Goal: Communication & Community: Ask a question

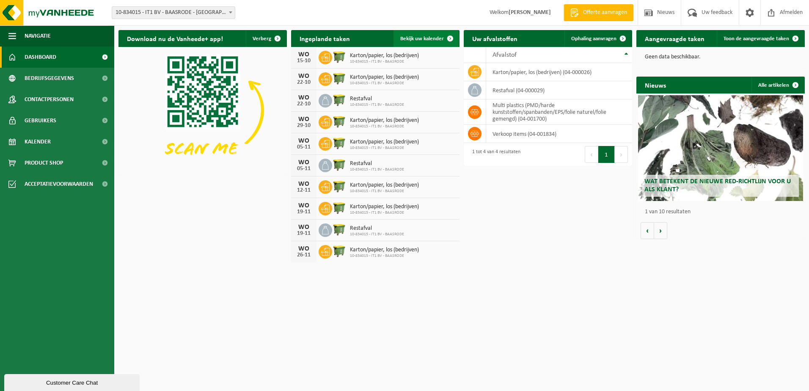
click at [433, 40] on span "Bekijk uw kalender" at bounding box center [422, 38] width 44 height 5
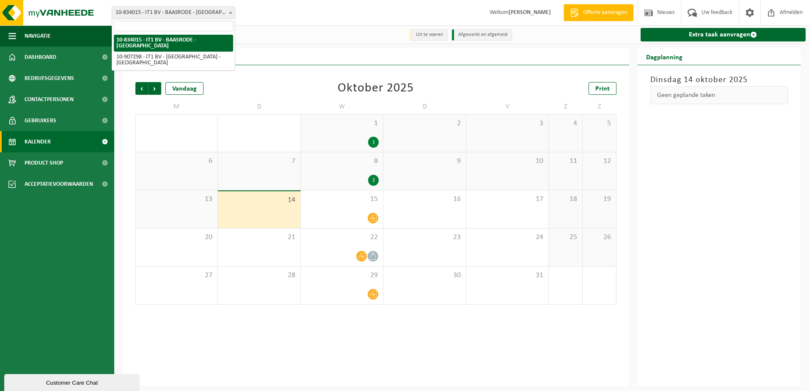
click at [206, 11] on span "10-834015 - IT1 BV - BAASRODE - [GEOGRAPHIC_DATA]" at bounding box center [173, 13] width 123 height 12
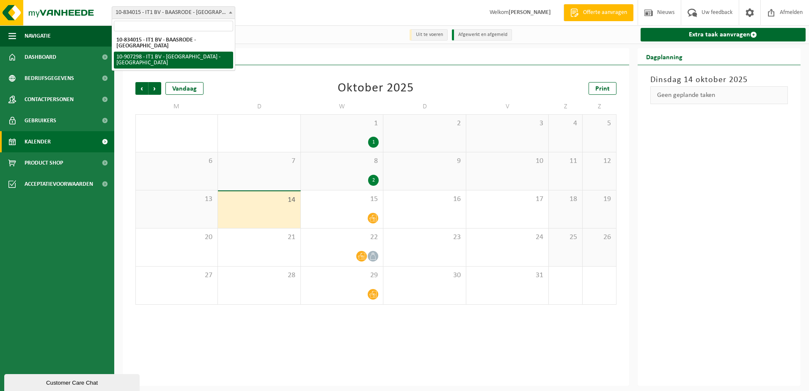
select select "123073"
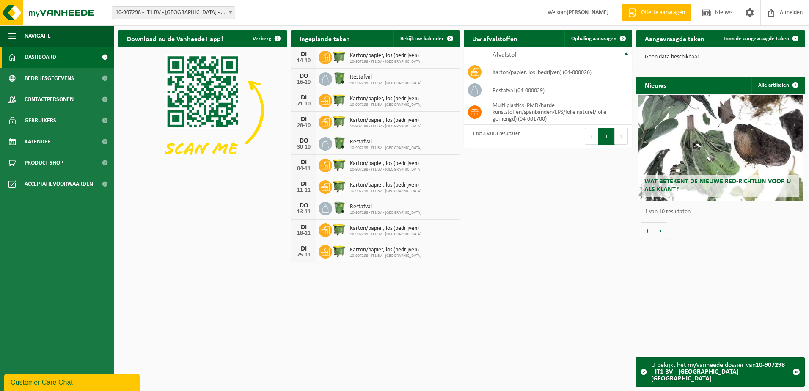
click at [300, 58] on div "14-10" at bounding box center [303, 61] width 17 height 6
click at [403, 57] on span "Karton/papier, los (bedrijven)" at bounding box center [385, 55] width 71 height 7
click at [436, 38] on span "Bekijk uw kalender" at bounding box center [422, 38] width 44 height 5
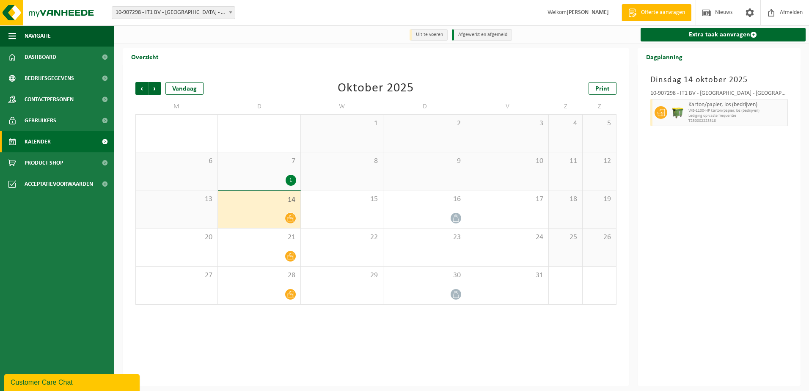
click at [289, 181] on div "1" at bounding box center [290, 180] width 11 height 11
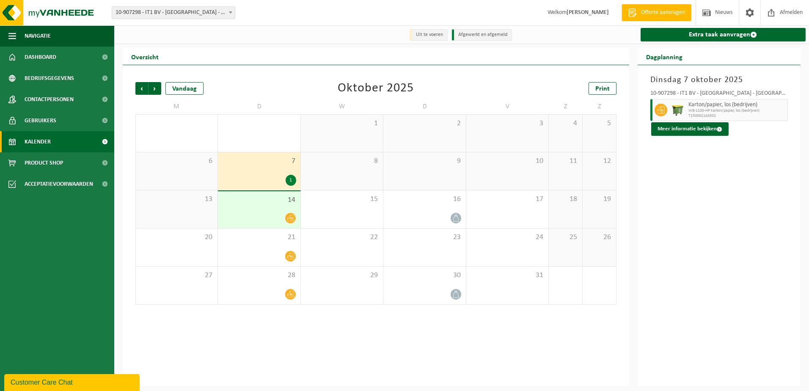
click at [288, 227] on div "14" at bounding box center [259, 209] width 82 height 37
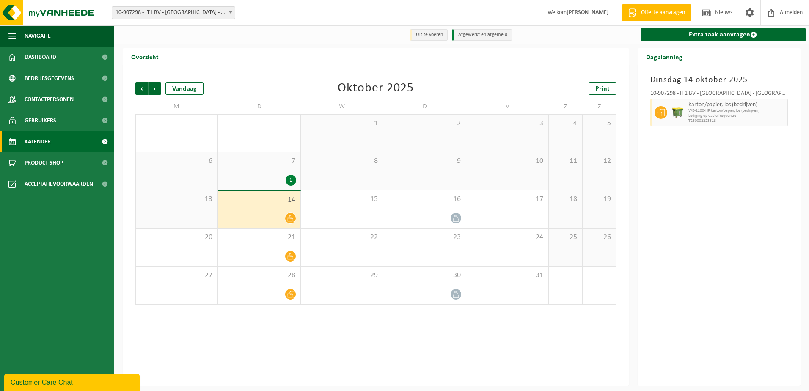
click at [77, 384] on div "Customer Care Chat" at bounding box center [72, 382] width 123 height 10
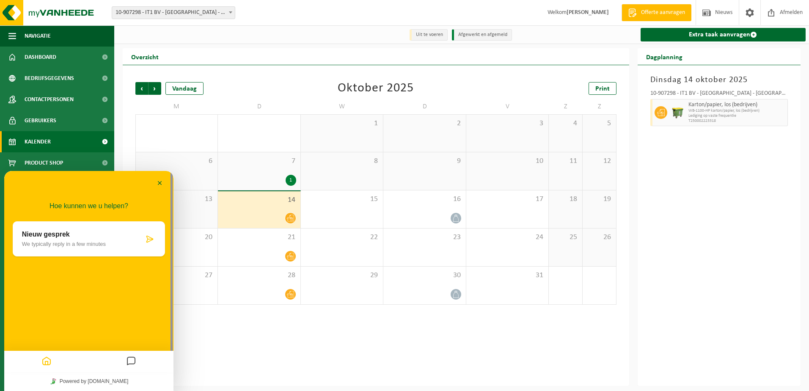
click at [151, 238] on icon at bounding box center [149, 239] width 8 height 8
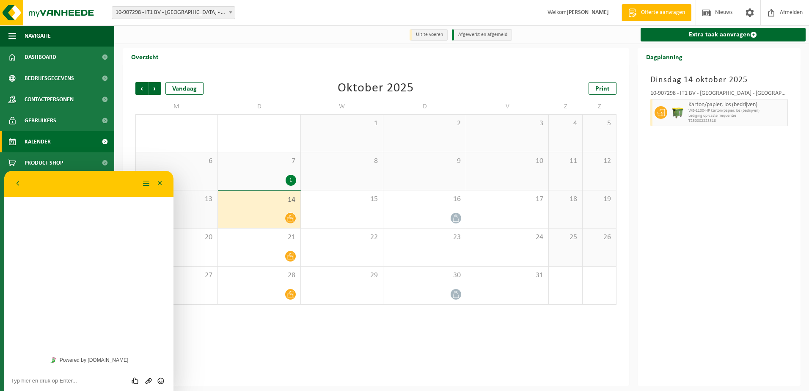
click at [46, 376] on div "Beoordeel deze chat Upload bestand Emoji invoeren" at bounding box center [89, 380] width 156 height 8
click at [42, 380] on textarea at bounding box center [89, 380] width 156 height 7
type textarea "Beste, Wij hebben tot op heden nog niemand gezien voor de ophaling van ons papi…"
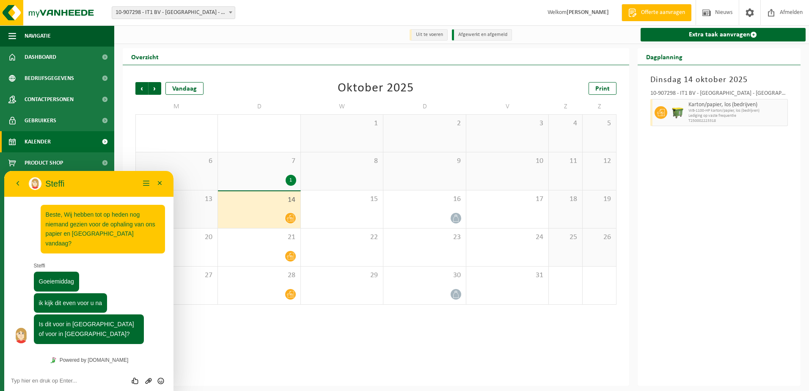
click at [59, 376] on div "Beoordeel deze chat Upload bestand Emoji invoeren" at bounding box center [89, 380] width 156 height 8
click at [44, 381] on textarea at bounding box center [89, 380] width 156 height 7
type textarea "Gentbrugge"
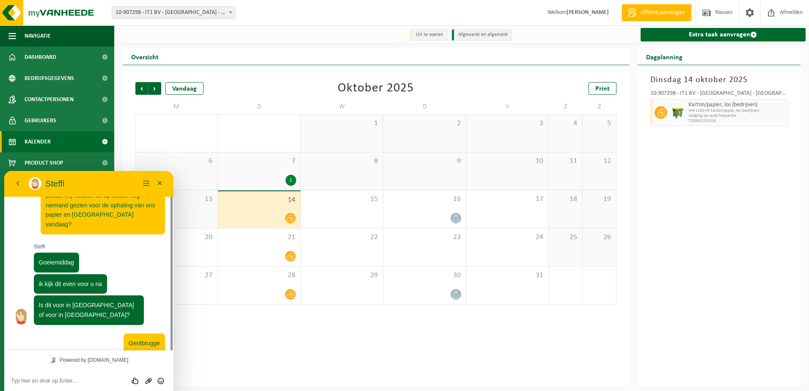
click at [37, 376] on div "Beoordeel deze chat Upload bestand Emoji invoeren" at bounding box center [89, 380] width 156 height 8
click at [35, 378] on textarea at bounding box center [89, 380] width 156 height 7
type textarea "Ophaal was voorzien voor vandaag"
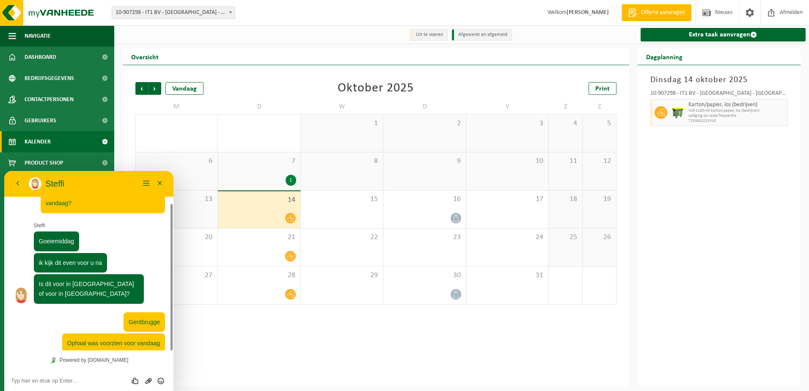
click at [63, 377] on textarea at bounding box center [89, 380] width 156 height 7
type textarea "Gent"
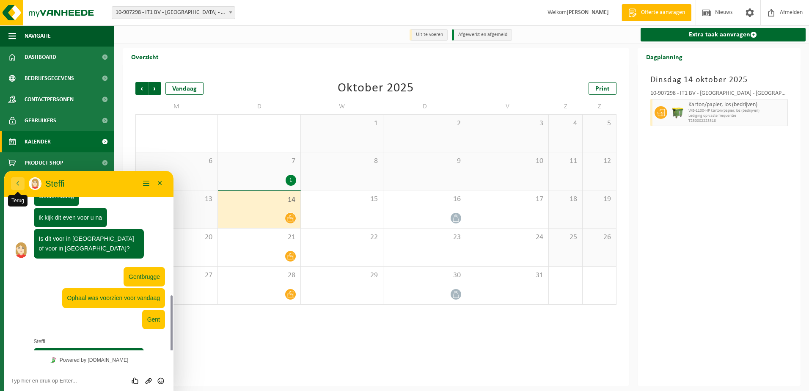
scroll to position [133, 0]
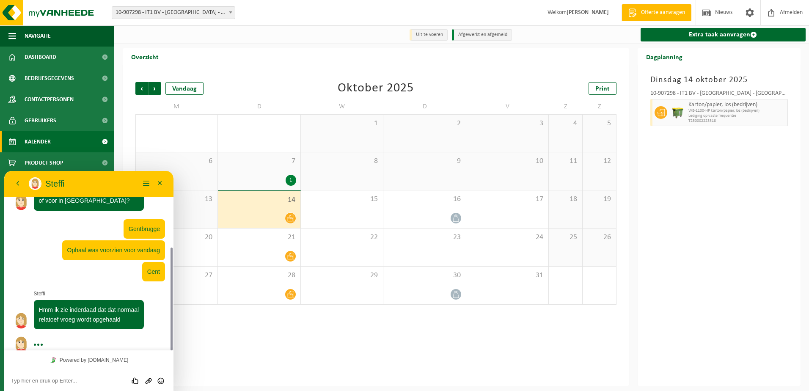
click at [31, 378] on textarea at bounding box center [89, 380] width 156 height 7
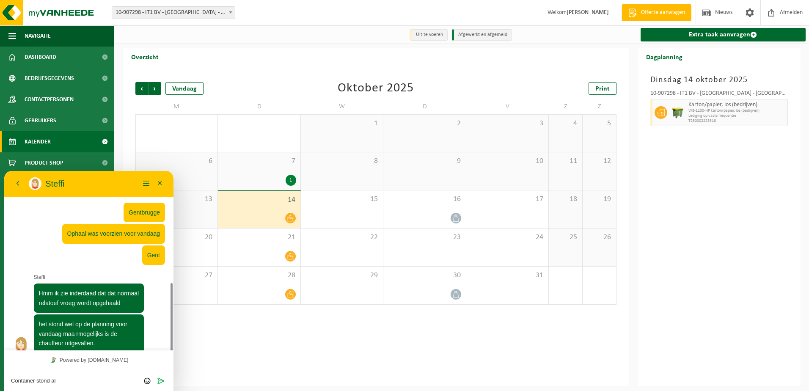
scroll to position [173, 0]
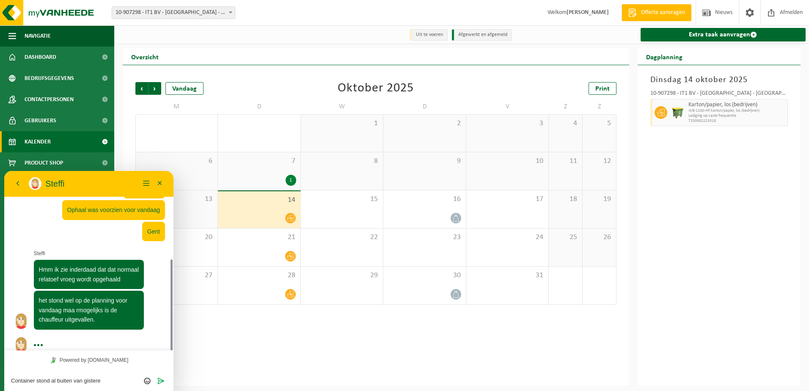
type textarea "Container stond al buiten van gisteren"
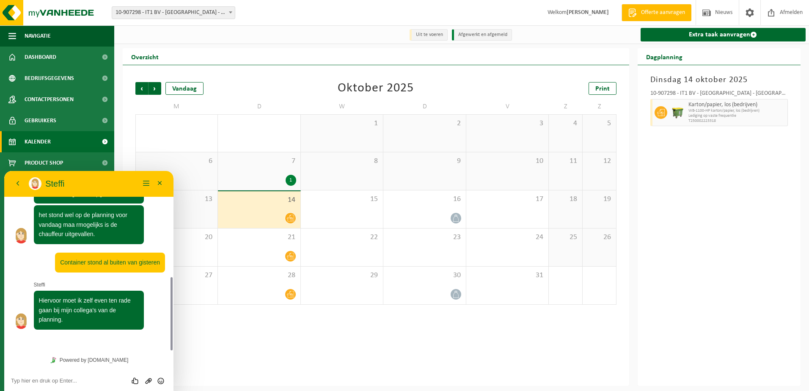
scroll to position [235, 0]
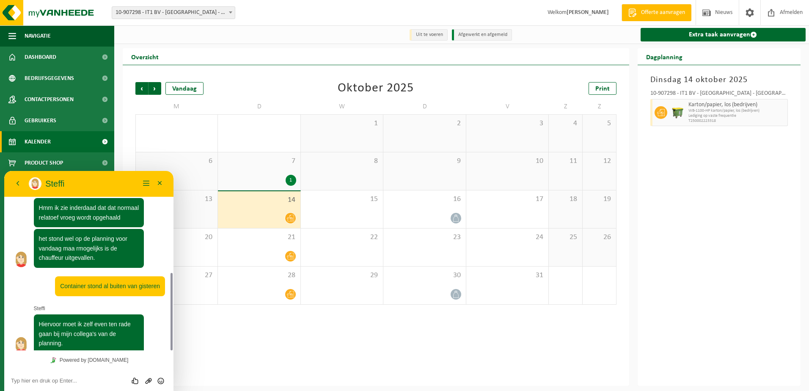
click at [46, 381] on textarea at bounding box center [89, 380] width 156 height 7
type textarea "oké dank u wel"
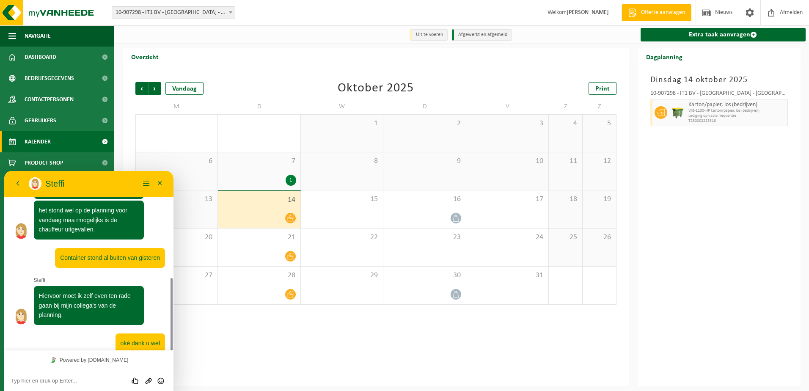
click at [100, 380] on textarea at bounding box center [89, 380] width 156 height 7
type textarea "Laat je mij nog iets weten via mail eventueel?"
click at [158, 381] on icon "Verzenden" at bounding box center [161, 381] width 8 height 8
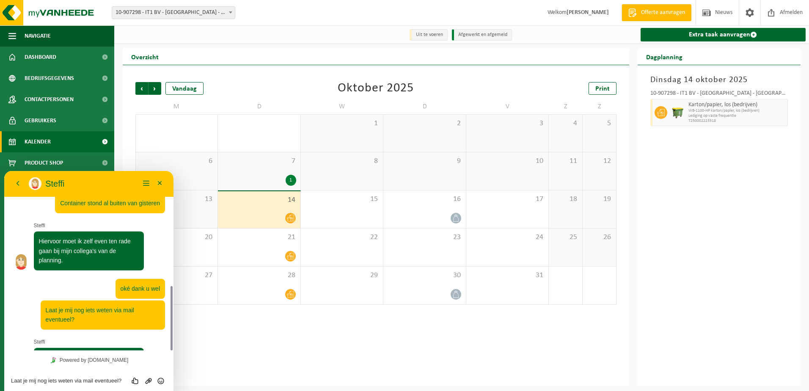
scroll to position [366, 0]
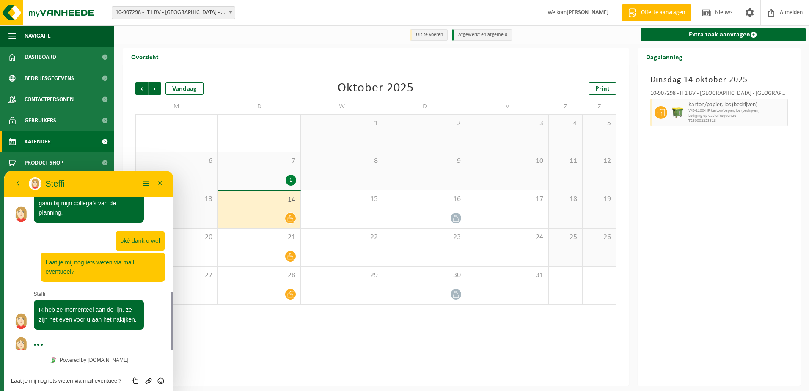
click at [39, 383] on textarea "Laat je mij nog iets weten via mail eventueel?" at bounding box center [89, 380] width 156 height 7
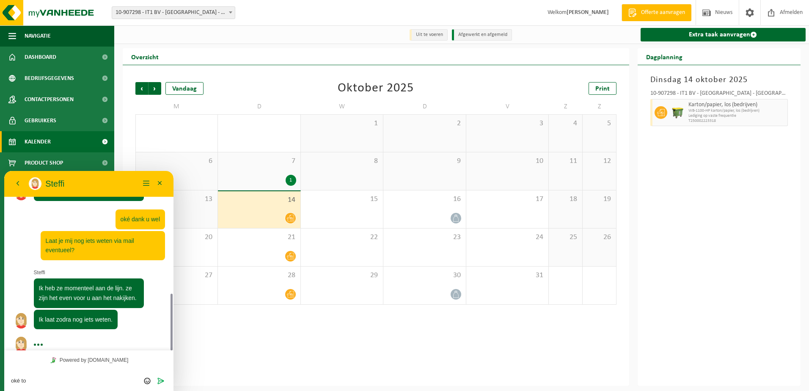
type textarea "oké top"
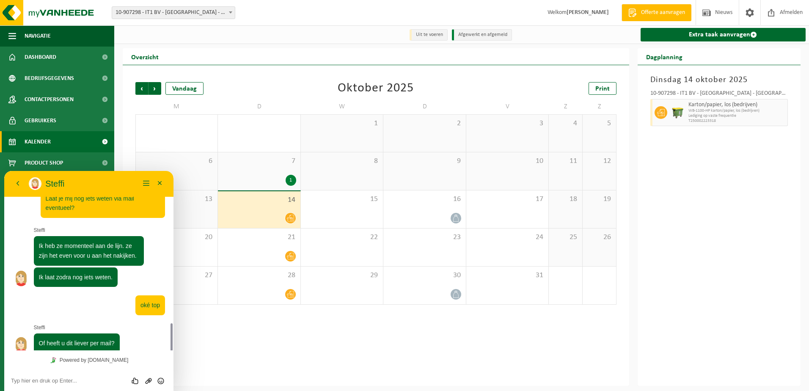
scroll to position [453, 0]
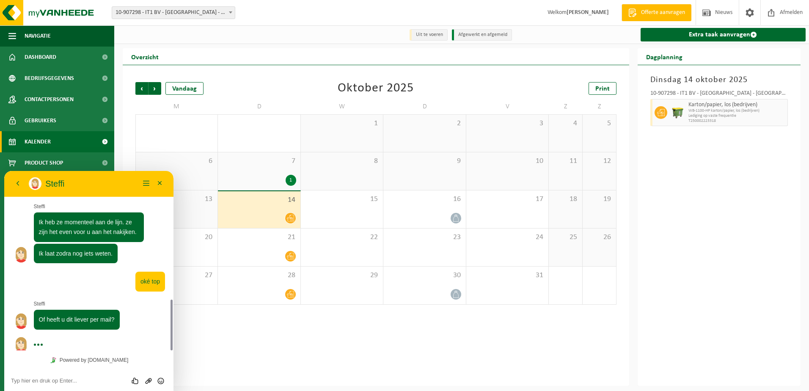
click at [46, 378] on textarea at bounding box center [89, 380] width 156 height 7
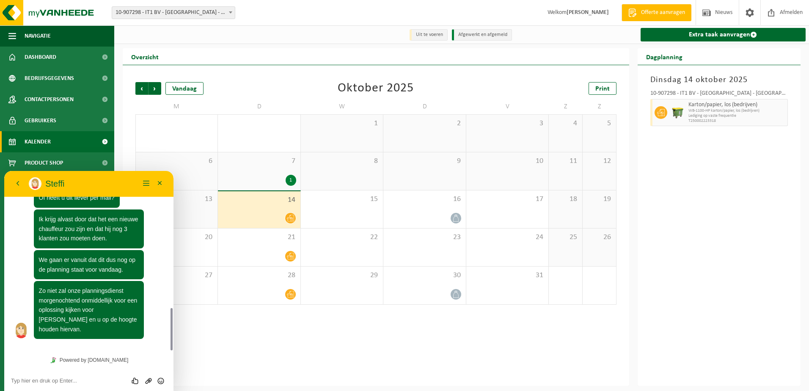
scroll to position [551, 0]
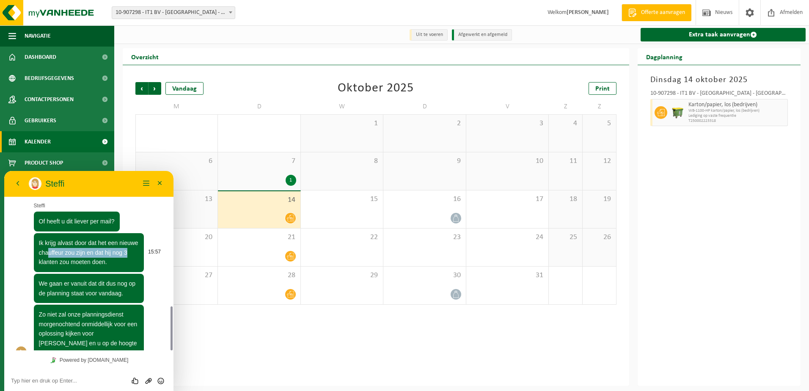
drag, startPoint x: 47, startPoint y: 242, endPoint x: 133, endPoint y: 246, distance: 85.9
click at [133, 246] on p "Ik krijg alvast door dat het een nieuwe chauffeur zou zijn en dat hij nog 3 kla…" at bounding box center [89, 252] width 100 height 29
drag, startPoint x: 133, startPoint y: 246, endPoint x: 123, endPoint y: 253, distance: 12.4
click at [123, 253] on p "Ik krijg alvast door dat het een nieuwe chauffeur zou zijn en dat hij nog 3 kla…" at bounding box center [89, 252] width 100 height 29
drag, startPoint x: 52, startPoint y: 275, endPoint x: 124, endPoint y: 278, distance: 72.4
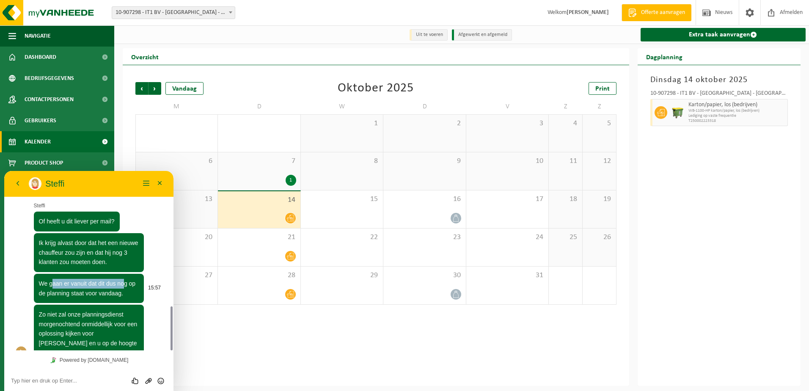
click at [124, 279] on p "We gaan er vanuit dat dit dus nog op de planning staat voor vandaag." at bounding box center [89, 288] width 100 height 19
click at [49, 376] on div "Beoordeel deze chat Upload bestand Emoji invoeren" at bounding box center [88, 380] width 169 height 21
click at [38, 378] on textarea at bounding box center [89, 380] width 156 height 7
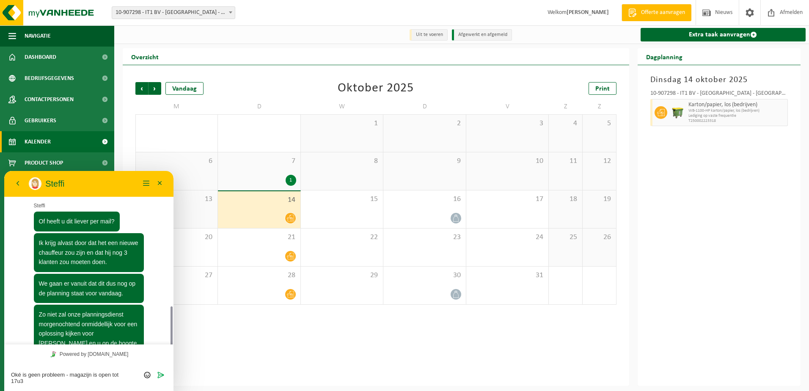
type textarea "Oké is geen probleem - magazijn is open tot 17u30"
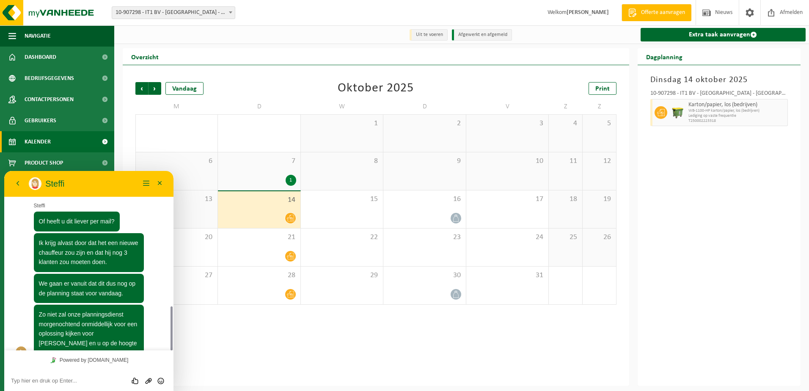
scroll to position [589, 0]
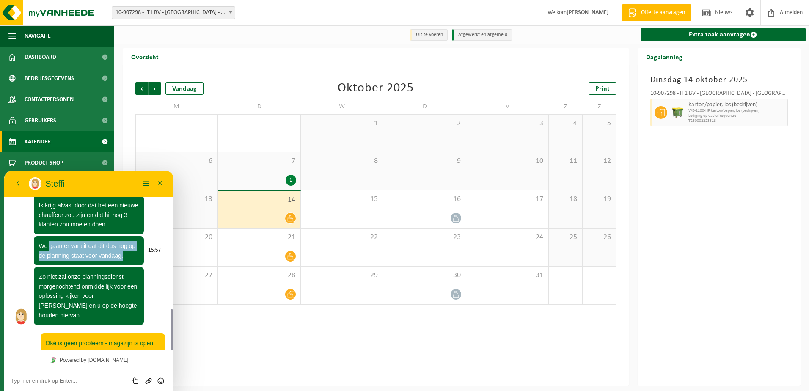
drag, startPoint x: 49, startPoint y: 235, endPoint x: 126, endPoint y: 246, distance: 77.7
click at [126, 246] on p "We gaan er vanuit dat dit dus nog op de planning staat voor vandaag." at bounding box center [89, 250] width 100 height 19
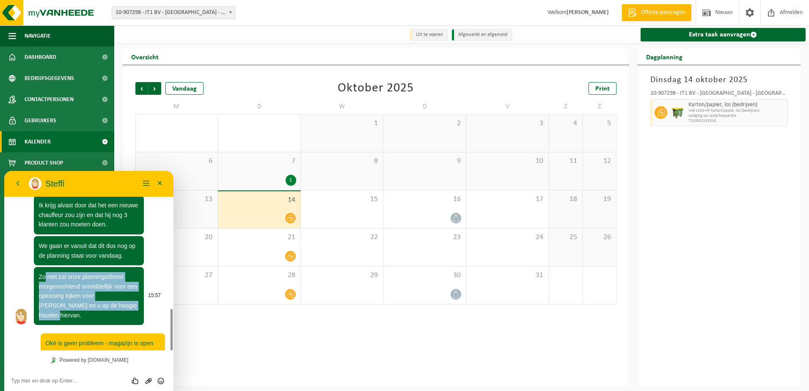
drag, startPoint x: 126, startPoint y: 246, endPoint x: 132, endPoint y: 294, distance: 48.7
click at [132, 294] on p "Zo niet zal onze planningsdienst morgenochtend onmiddellijk voor een oplossing …" at bounding box center [89, 296] width 100 height 48
drag, startPoint x: 132, startPoint y: 294, endPoint x: 109, endPoint y: 301, distance: 24.6
click at [109, 301] on p "Zo niet zal onze planningsdienst morgenochtend onmiddellijk voor een oplossing …" at bounding box center [89, 296] width 100 height 48
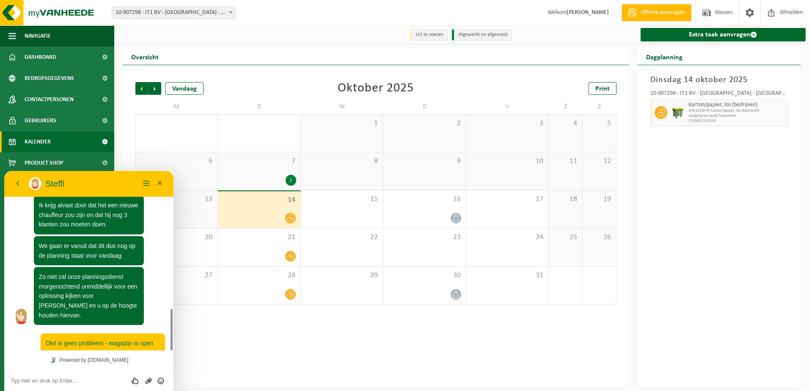
click at [49, 383] on textarea at bounding box center [89, 380] width 156 height 7
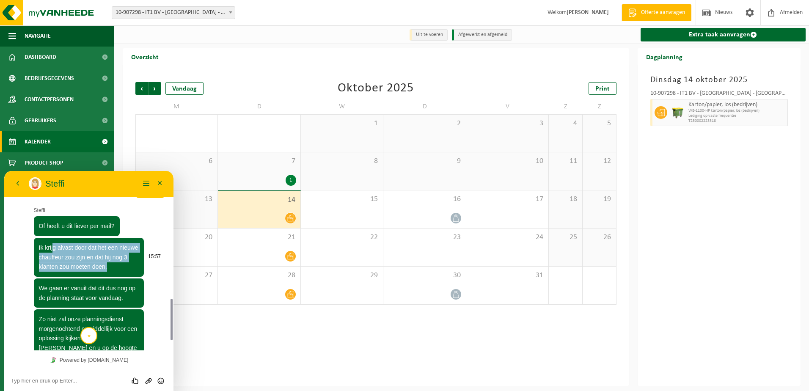
drag, startPoint x: 53, startPoint y: 238, endPoint x: 129, endPoint y: 255, distance: 78.1
click at [129, 255] on p "Ik krijg alvast door dat het een nieuwe chauffeur zou zijn en dat hij nog 3 kla…" at bounding box center [89, 257] width 100 height 29
drag, startPoint x: 129, startPoint y: 255, endPoint x: 111, endPoint y: 258, distance: 18.0
click at [111, 258] on p "Ik krijg alvast door dat het een nieuwe chauffeur zou zijn en dat hij nog 3 kla…" at bounding box center [89, 257] width 100 height 29
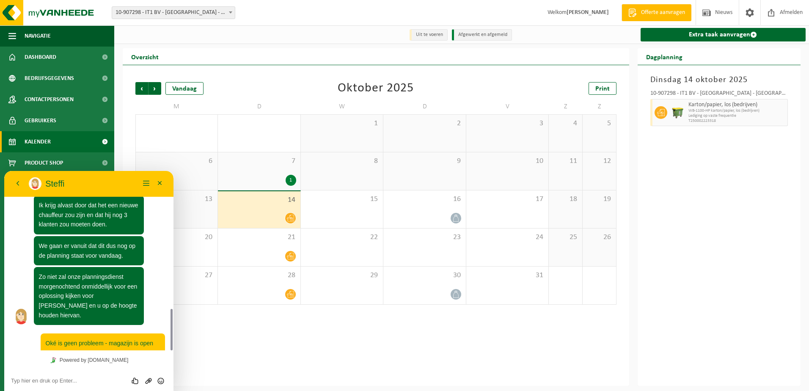
click at [36, 378] on textarea at bounding box center [89, 380] width 156 height 7
